Goal: Task Accomplishment & Management: Complete application form

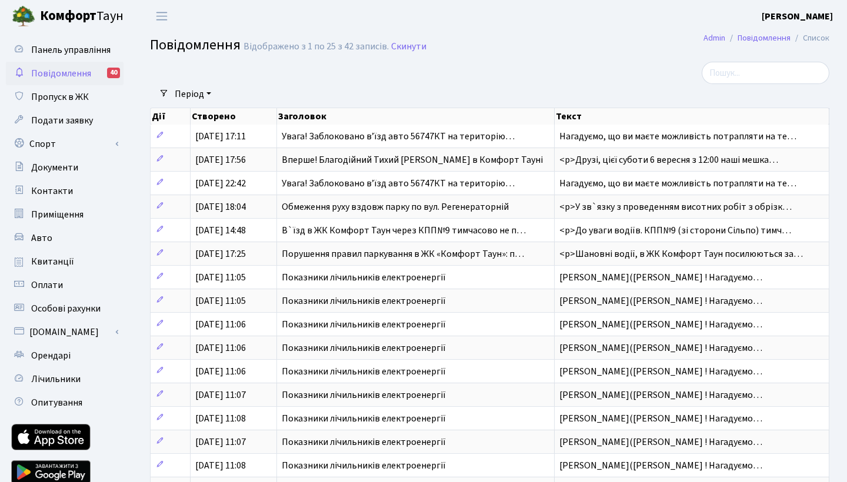
select select "25"
click at [46, 121] on span "Подати заявку" at bounding box center [62, 120] width 62 height 13
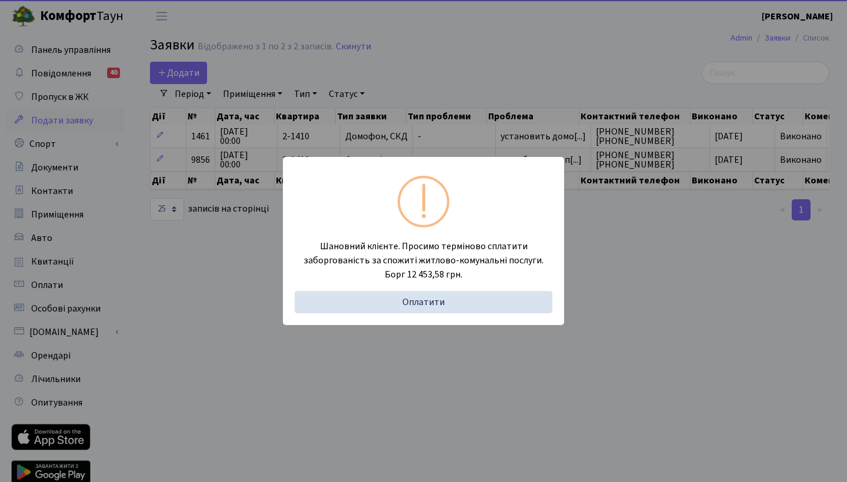
select select "25"
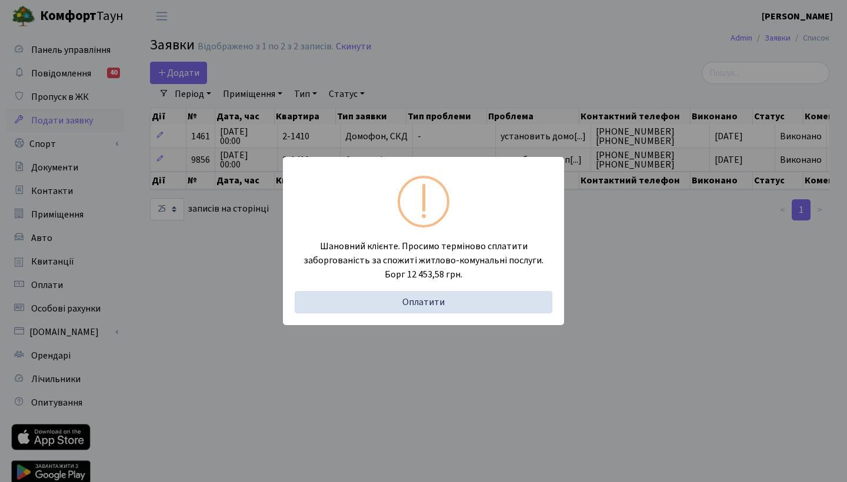
click at [251, 266] on div "Шановний клієнте. Просимо терміново сплатити заборгованість за спожиті житлово-…" at bounding box center [423, 241] width 847 height 482
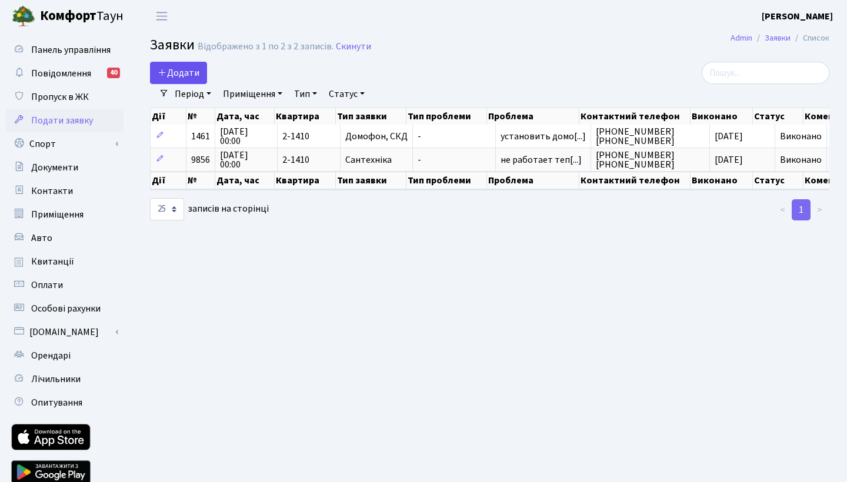
click at [182, 72] on span "Додати" at bounding box center [179, 72] width 42 height 13
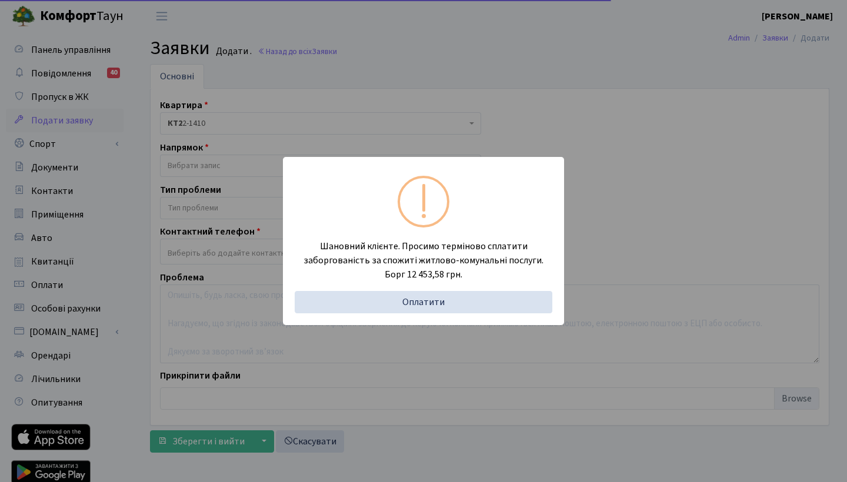
click at [304, 106] on div "Шановний клієнте. Просимо терміново сплатити заборгованість за спожиті житлово-…" at bounding box center [423, 241] width 847 height 482
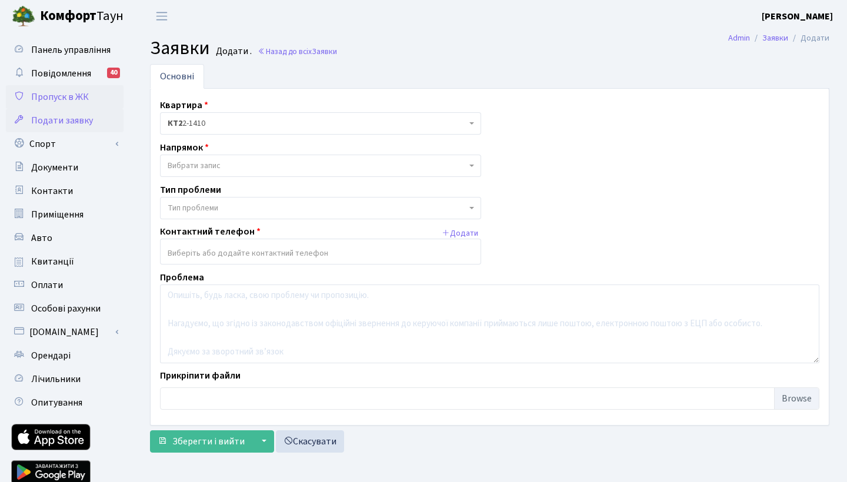
click at [54, 96] on span "Пропуск в ЖК" at bounding box center [60, 97] width 58 height 13
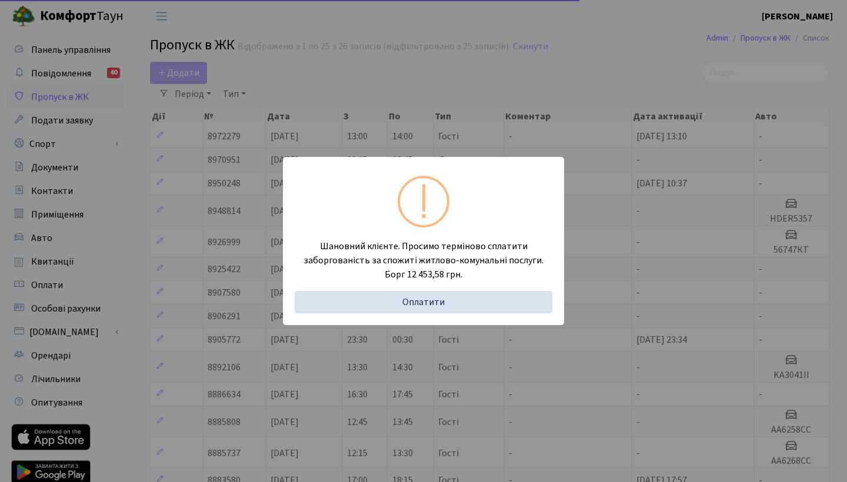
select select "25"
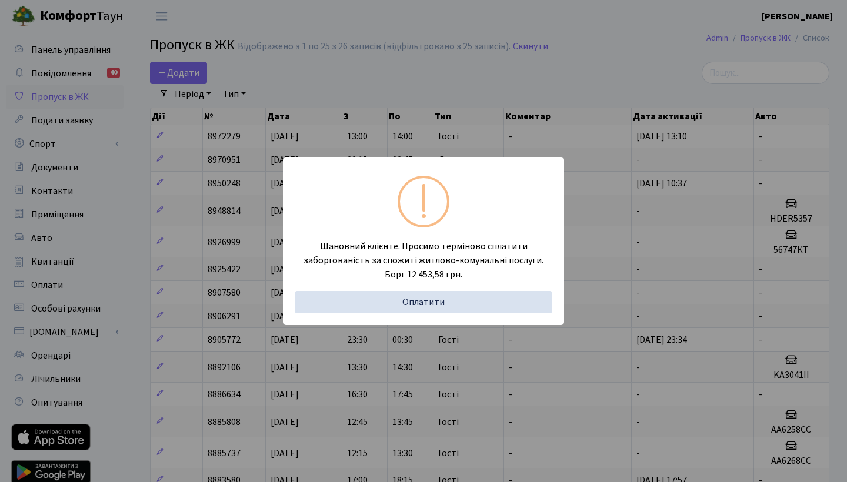
click at [379, 55] on div "Шановний клієнте. Просимо терміново сплатити заборгованість за спожиті житлово-…" at bounding box center [423, 241] width 847 height 482
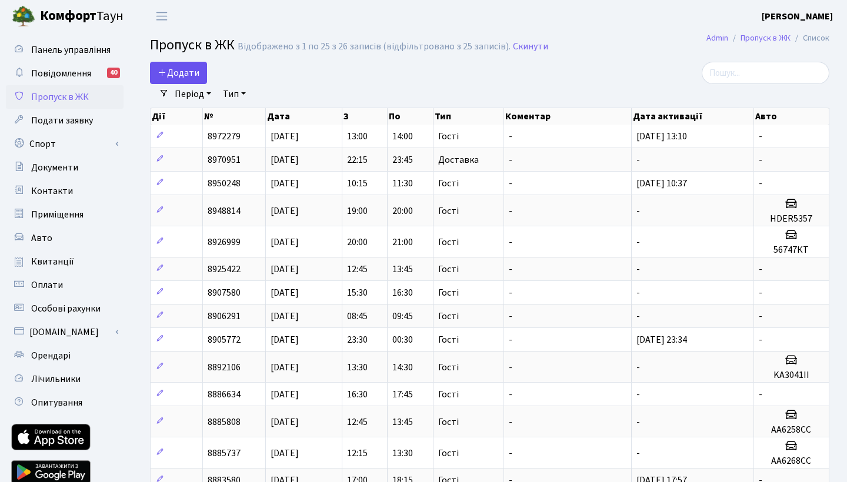
click at [178, 69] on span "Додати" at bounding box center [179, 72] width 42 height 13
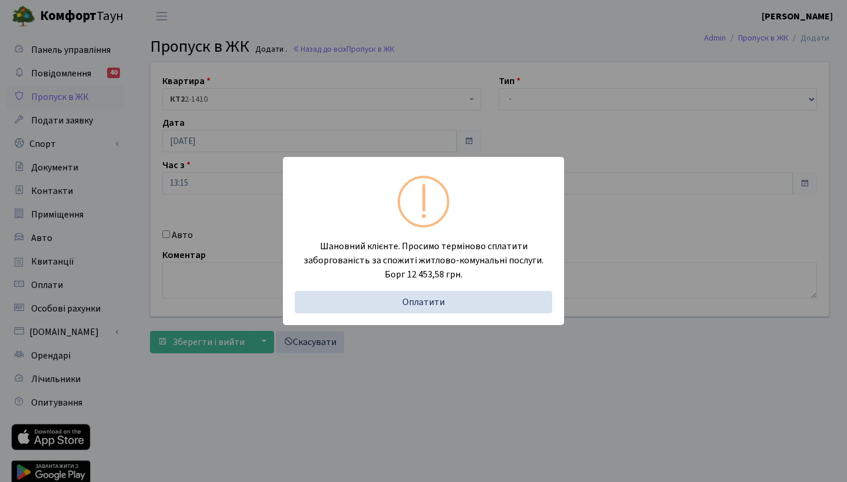
click at [441, 72] on div "Шановний клієнте. Просимо терміново сплатити заборгованість за спожиті житлово-…" at bounding box center [423, 241] width 847 height 482
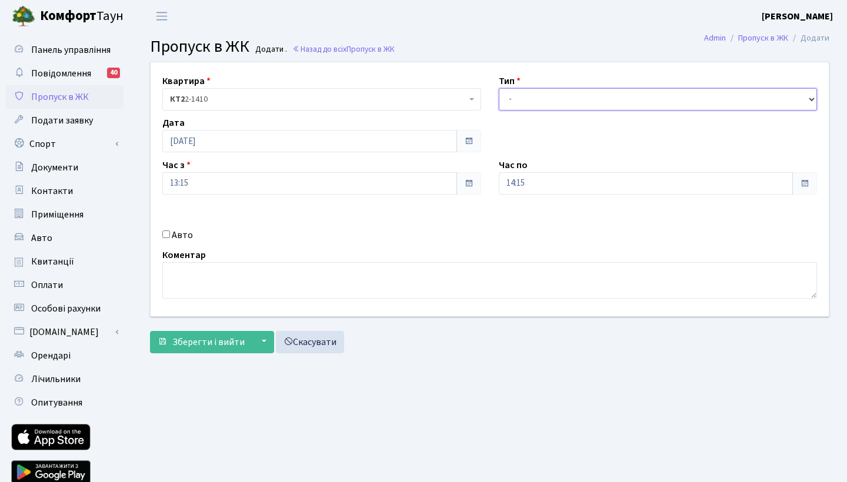
select select "3"
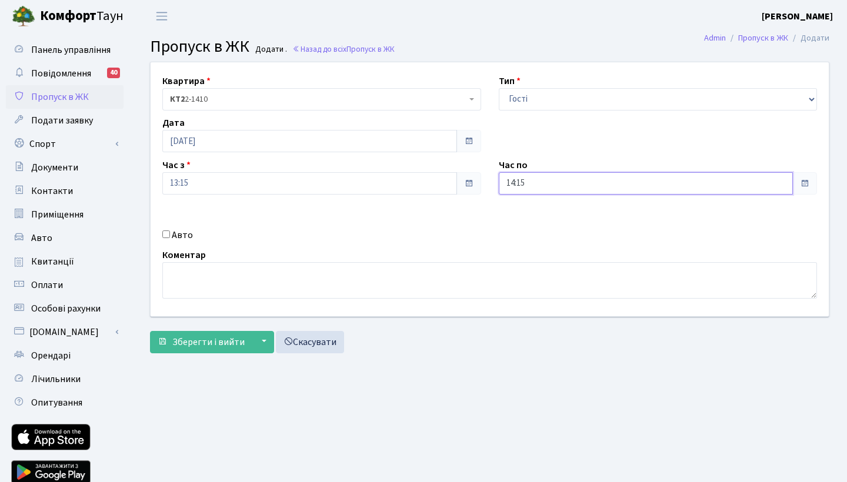
click at [522, 188] on input "14:15" at bounding box center [646, 183] width 295 height 22
click at [527, 317] on icon at bounding box center [531, 317] width 32 height 32
click at [532, 222] on icon at bounding box center [531, 224] width 32 height 32
type input "15:15"
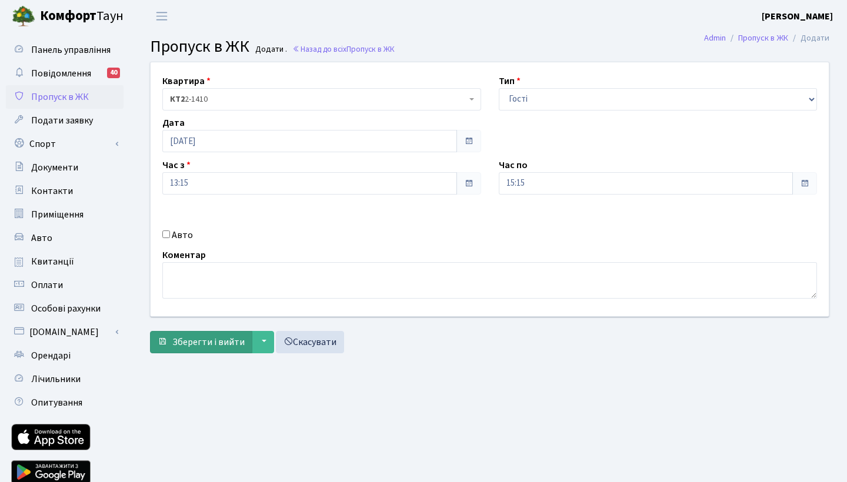
click at [218, 348] on button "Зберегти і вийти" at bounding box center [201, 342] width 102 height 22
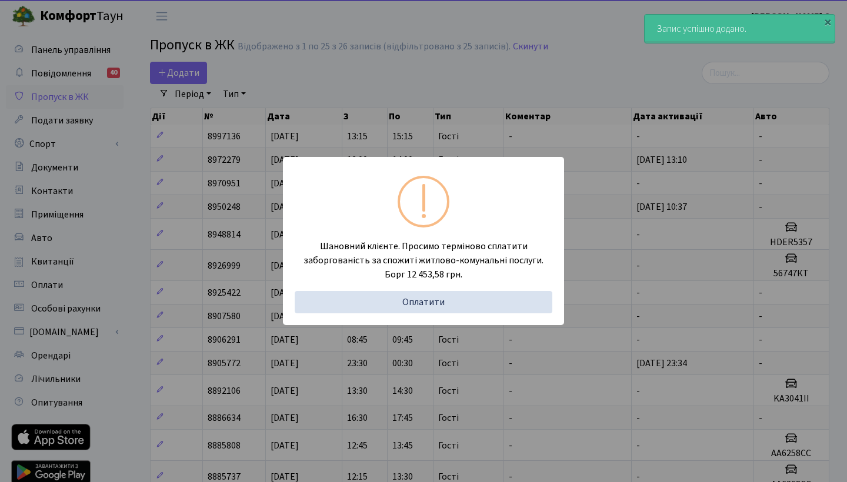
select select "25"
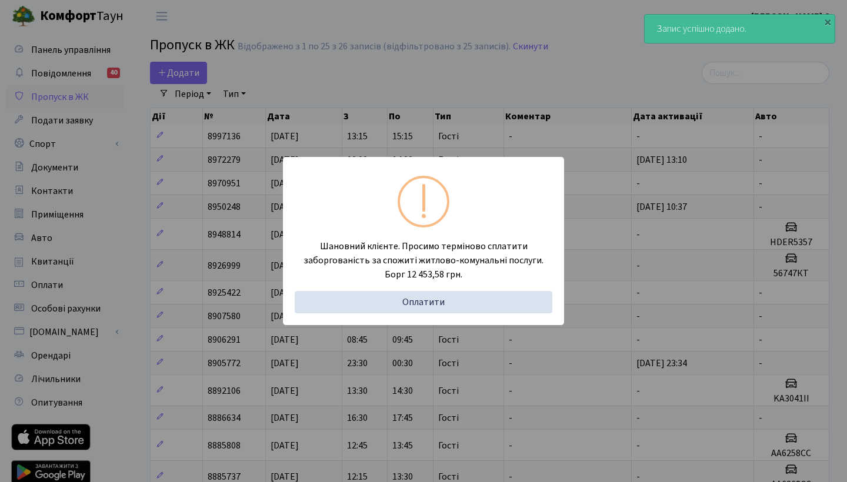
click at [541, 124] on div "Шановний клієнте. Просимо терміново сплатити заборгованість за спожиті житлово-…" at bounding box center [423, 241] width 847 height 482
